Goal: Information Seeking & Learning: Learn about a topic

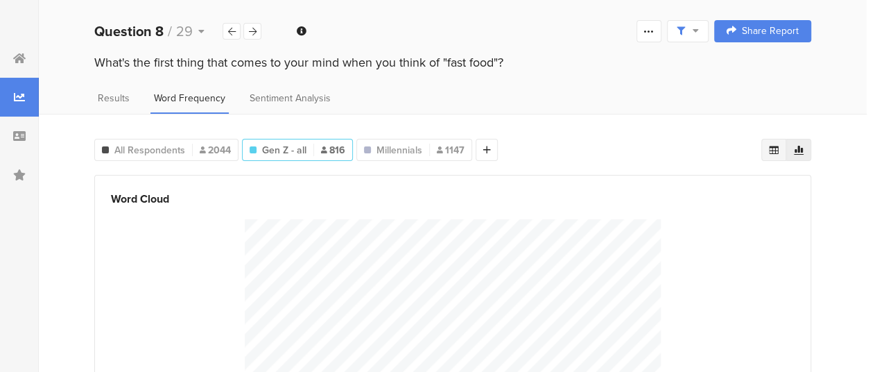
click at [781, 156] on div at bounding box center [773, 150] width 25 height 22
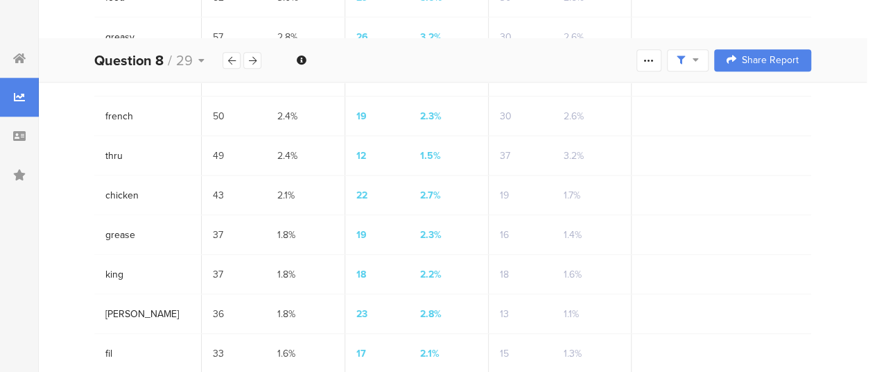
scroll to position [696, 0]
